Goal: Task Accomplishment & Management: Manage account settings

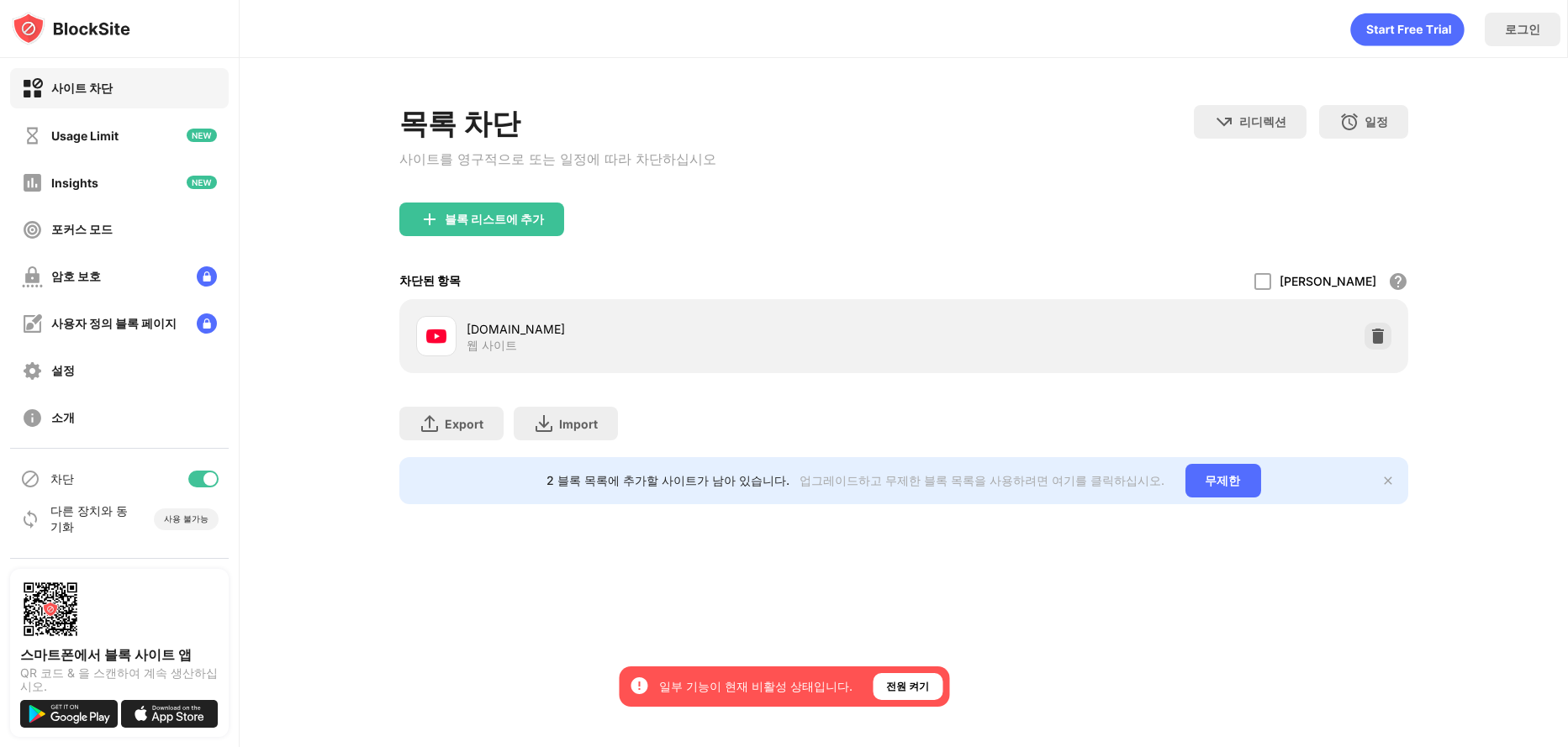
drag, startPoint x: 1402, startPoint y: 337, endPoint x: 1392, endPoint y: 337, distance: 10.0
click at [1402, 337] on div "[DOMAIN_NAME] 웹 사이트" at bounding box center [904, 336] width 1009 height 74
click at [1383, 337] on img at bounding box center [1377, 336] width 17 height 17
